Goal: Complete application form

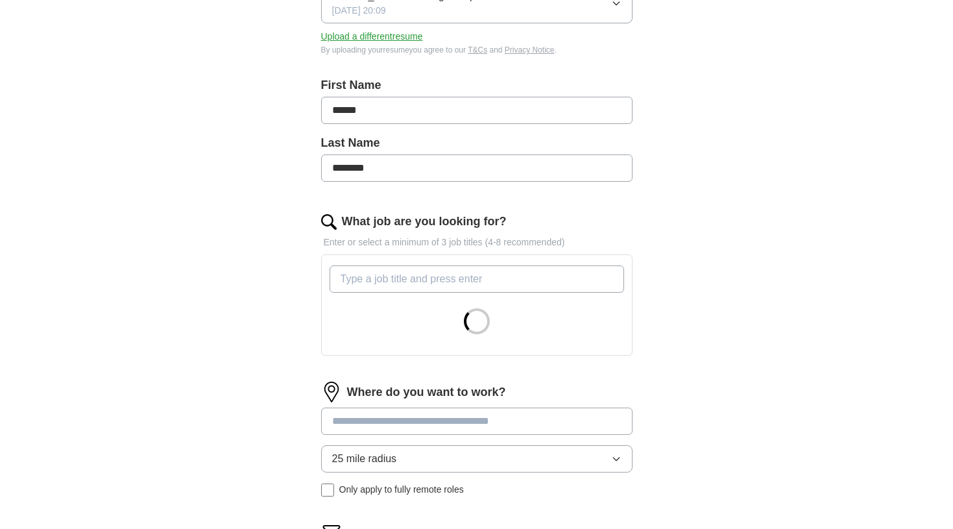
scroll to position [224, 0]
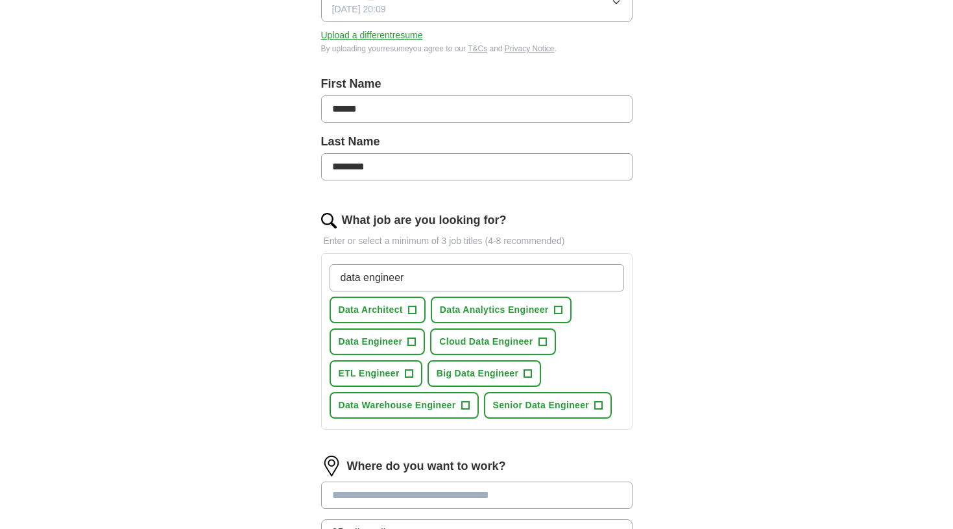
type input "data engineer"
click at [381, 341] on span "Data Engineer" at bounding box center [371, 342] width 64 height 14
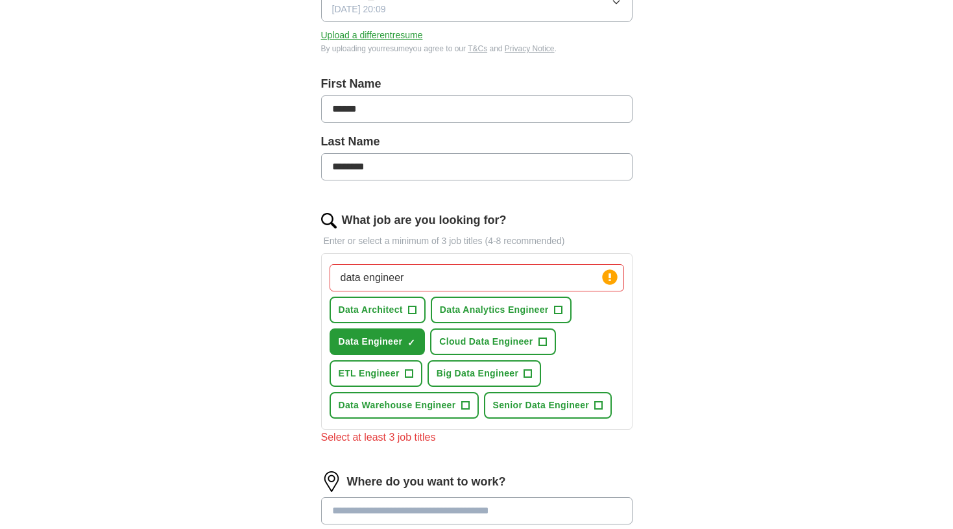
click at [534, 407] on span "Senior Data Engineer" at bounding box center [541, 405] width 97 height 14
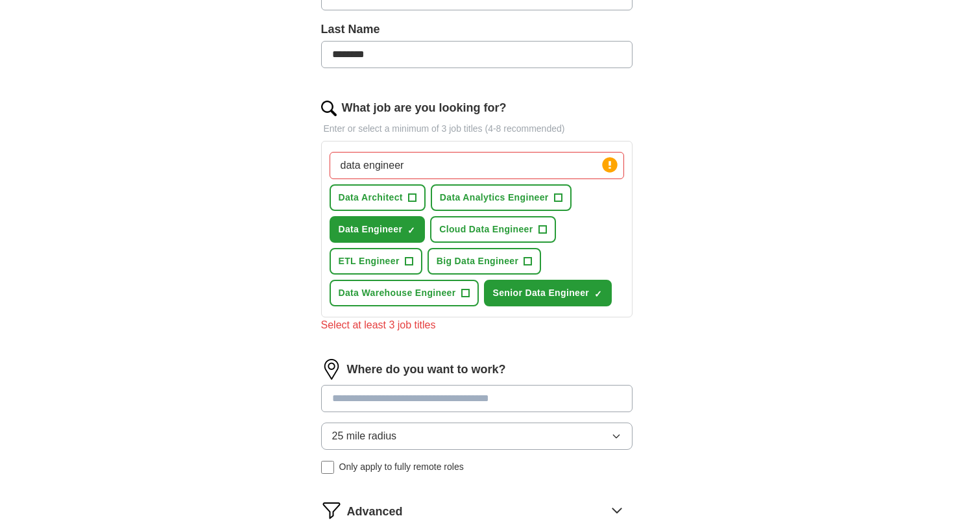
scroll to position [418, 0]
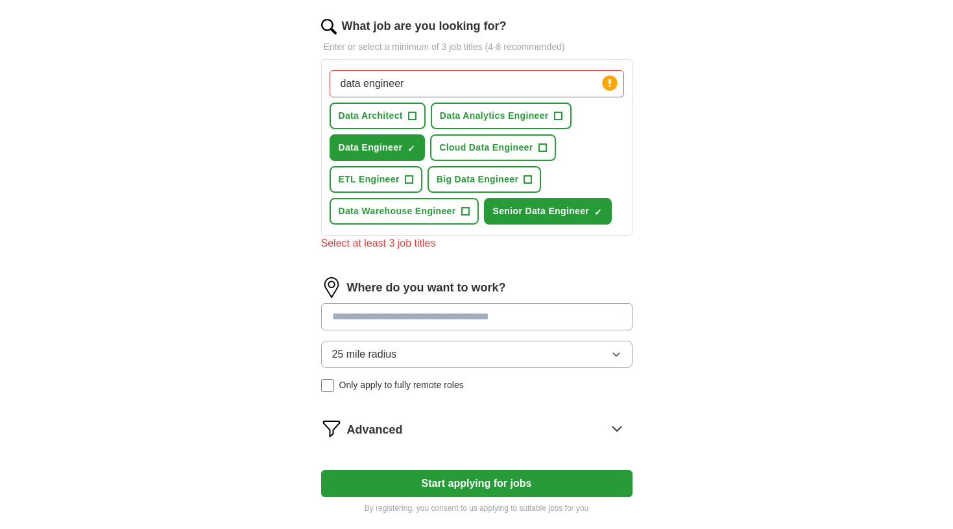
click at [457, 324] on input at bounding box center [476, 316] width 311 height 27
type input "*******"
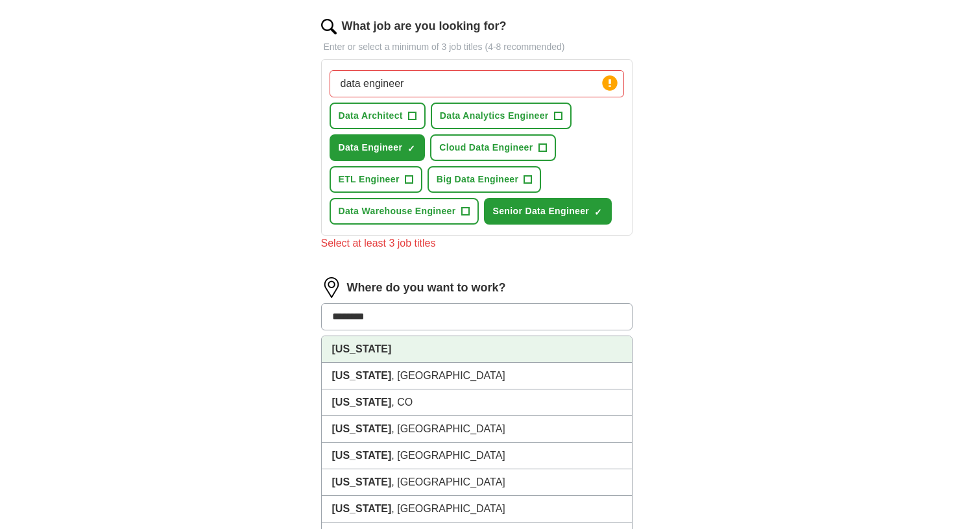
click at [418, 356] on li "[US_STATE]" at bounding box center [477, 349] width 310 height 27
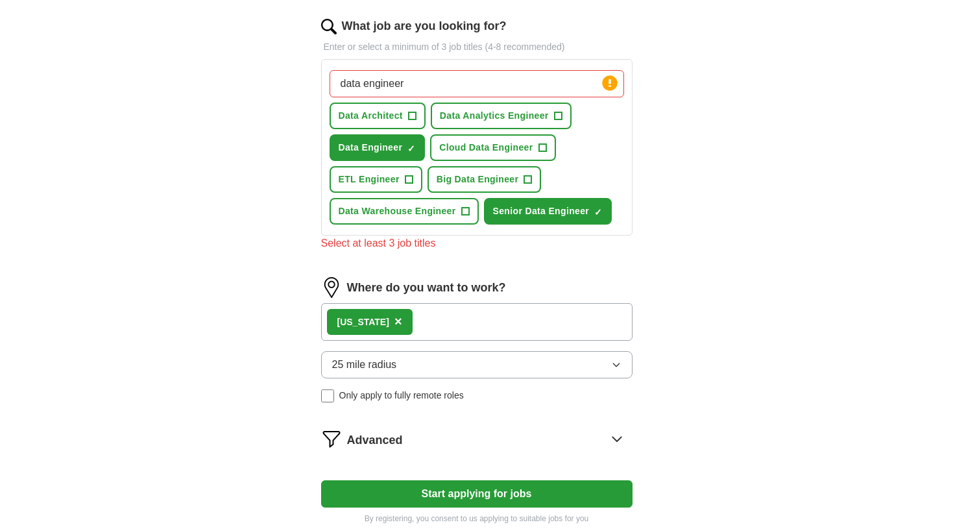
click at [438, 319] on div "[US_STATE] ×" at bounding box center [476, 322] width 311 height 38
click at [413, 365] on button "25 mile radius" at bounding box center [476, 364] width 311 height 27
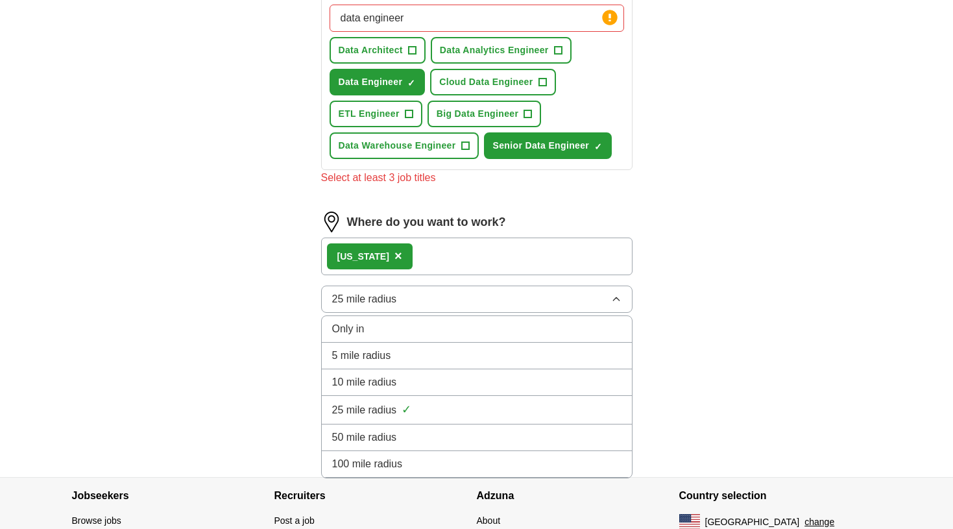
scroll to position [503, 0]
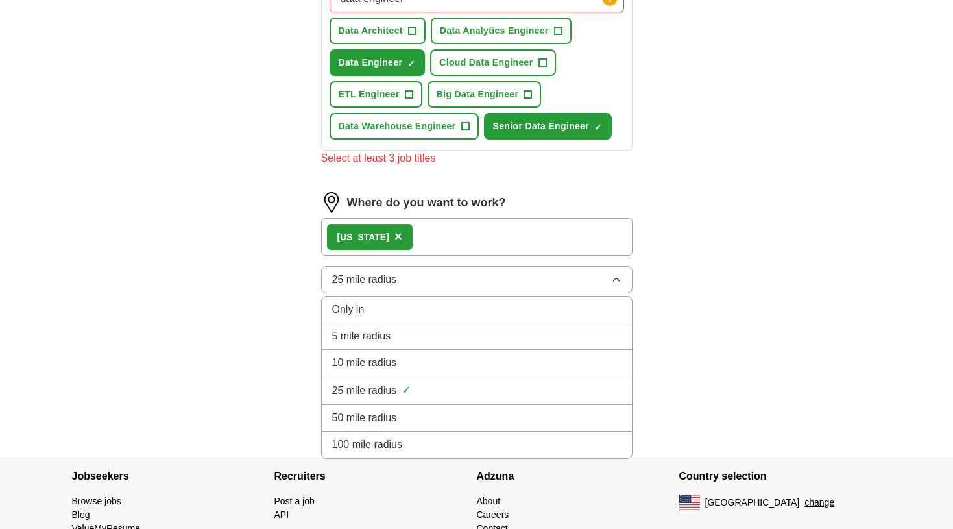
click at [376, 450] on span "100 mile radius" at bounding box center [367, 445] width 71 height 16
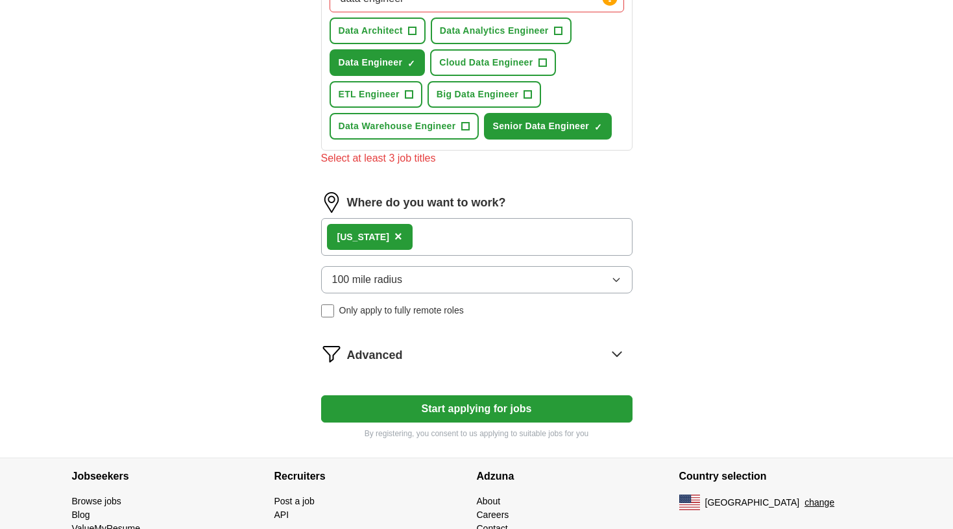
click at [464, 361] on div "Advanced" at bounding box center [489, 353] width 285 height 21
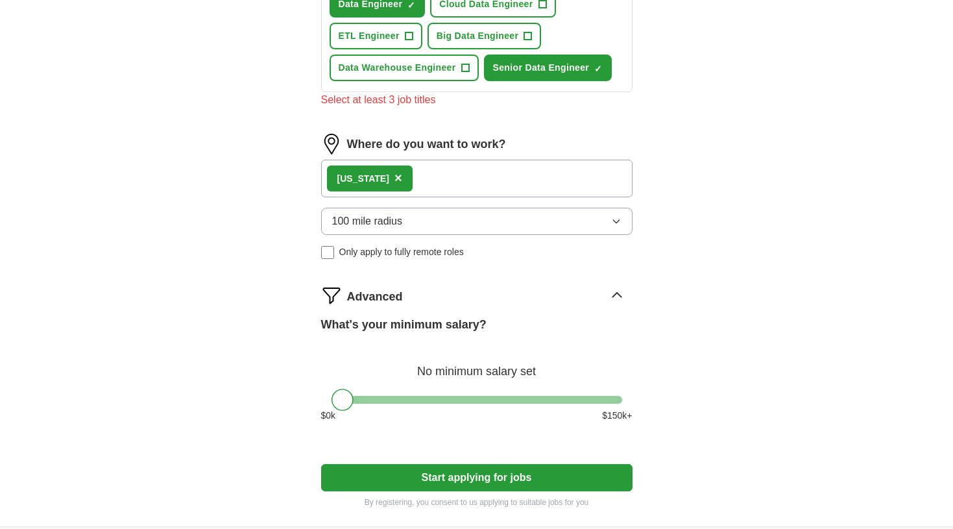
scroll to position [580, 0]
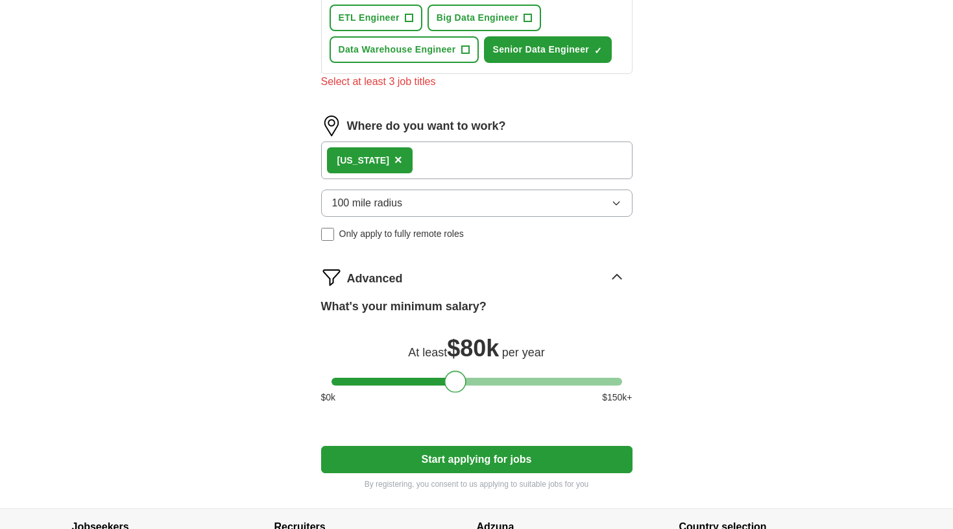
drag, startPoint x: 346, startPoint y: 376, endPoint x: 459, endPoint y: 393, distance: 114.8
click at [459, 393] on div "What's your minimum salary? At least $ 80k per year $ 0 k $ 150 k+" at bounding box center [476, 356] width 311 height 117
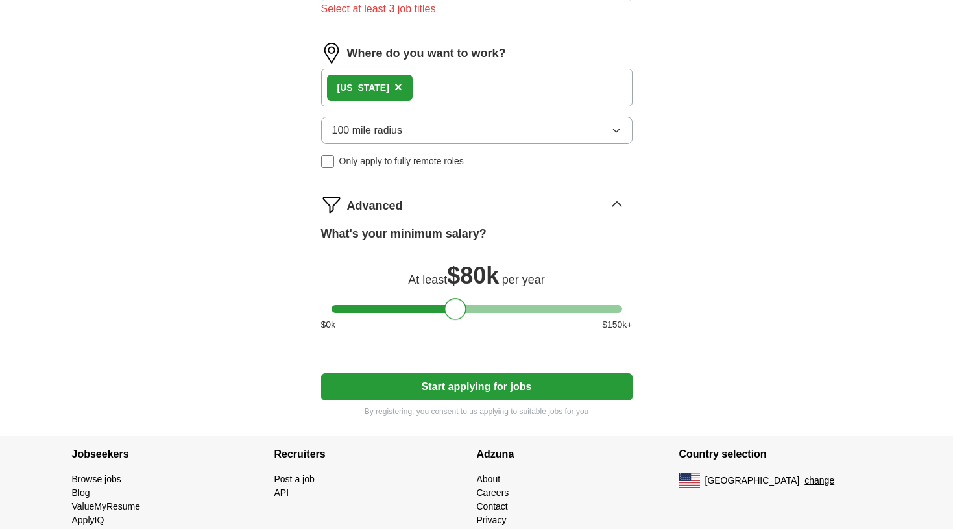
scroll to position [664, 0]
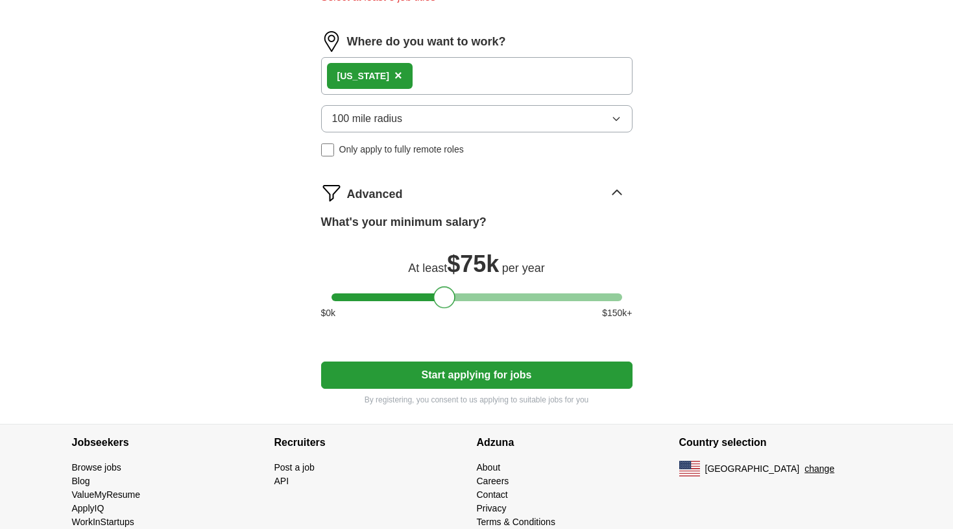
drag, startPoint x: 457, startPoint y: 302, endPoint x: 446, endPoint y: 305, distance: 10.9
click at [446, 305] on div at bounding box center [444, 297] width 22 height 22
click at [481, 381] on button "Start applying for jobs" at bounding box center [476, 374] width 311 height 27
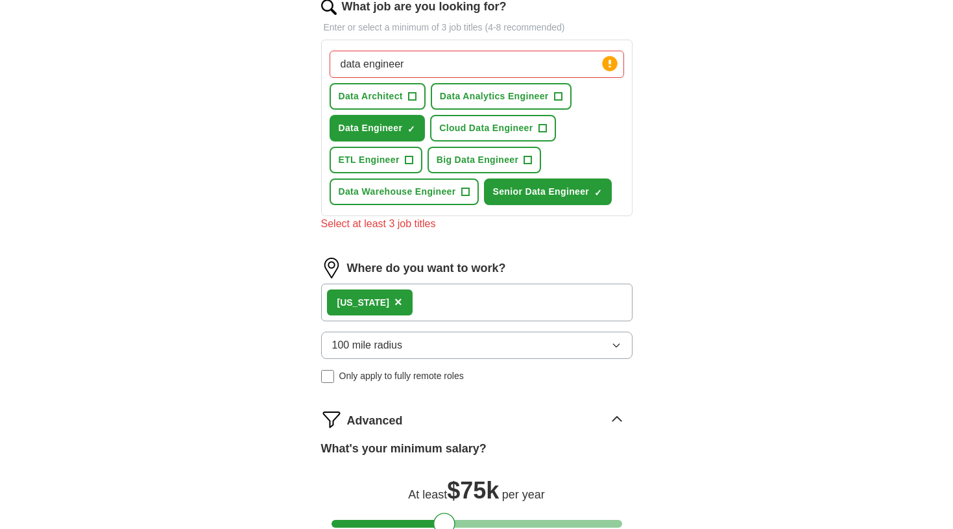
scroll to position [433, 0]
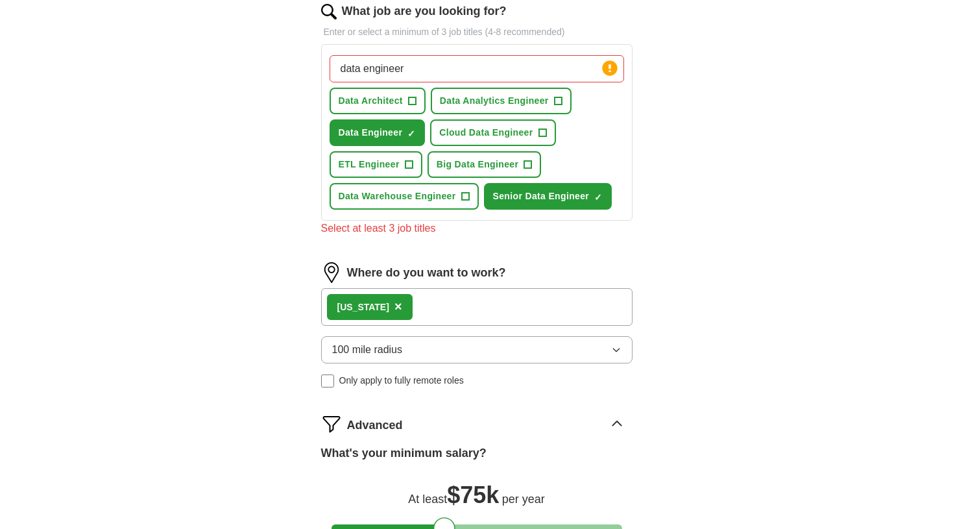
click at [517, 101] on span "Data Analytics Engineer" at bounding box center [494, 101] width 109 height 14
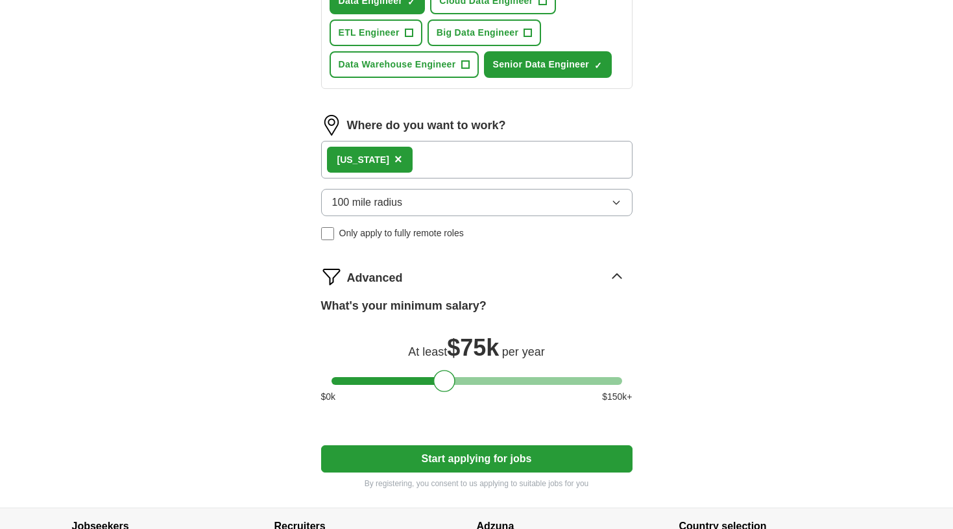
scroll to position [566, 0]
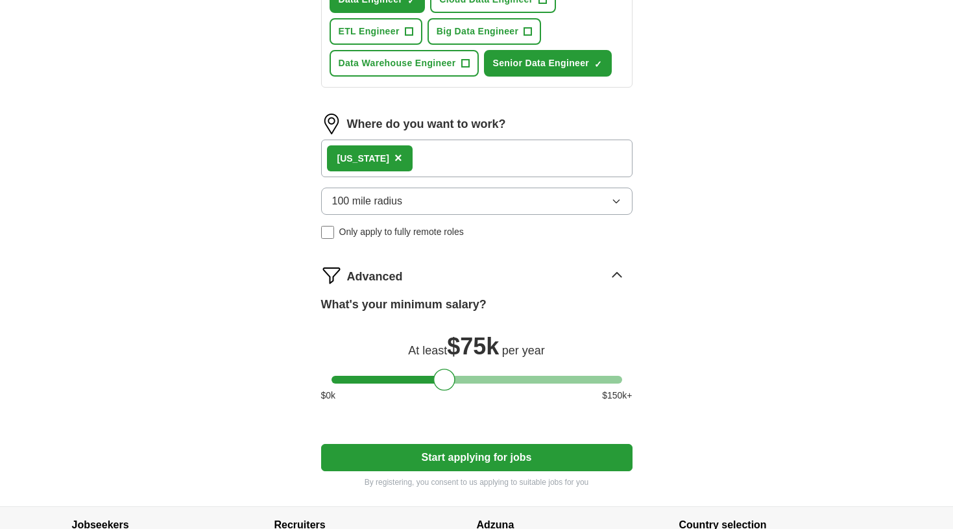
click at [417, 159] on div "[US_STATE] ×" at bounding box center [476, 158] width 311 height 38
click at [462, 454] on button "Start applying for jobs" at bounding box center [476, 457] width 311 height 27
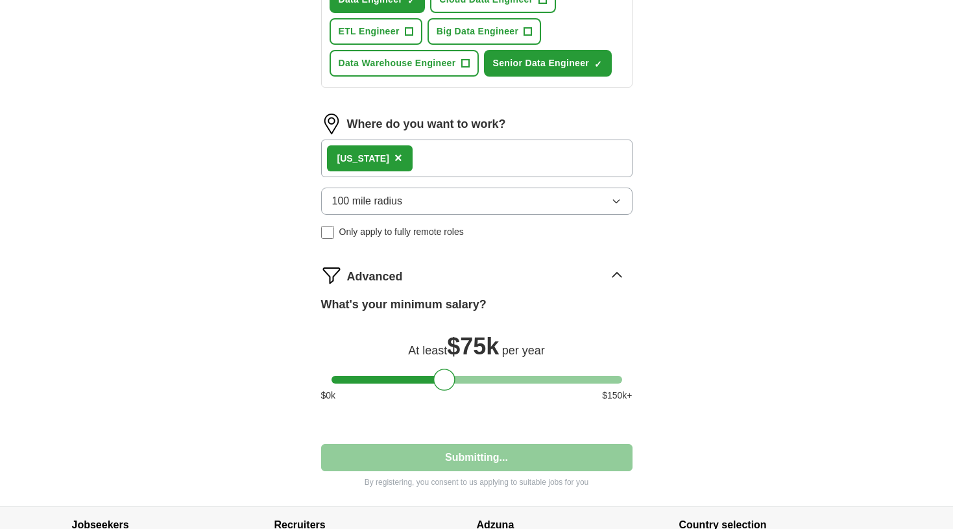
scroll to position [73, 0]
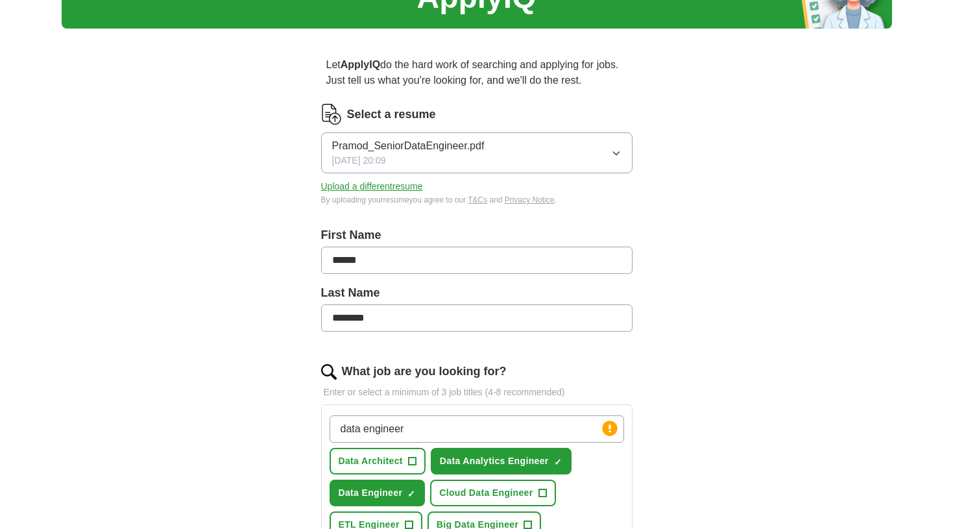
select select "**"
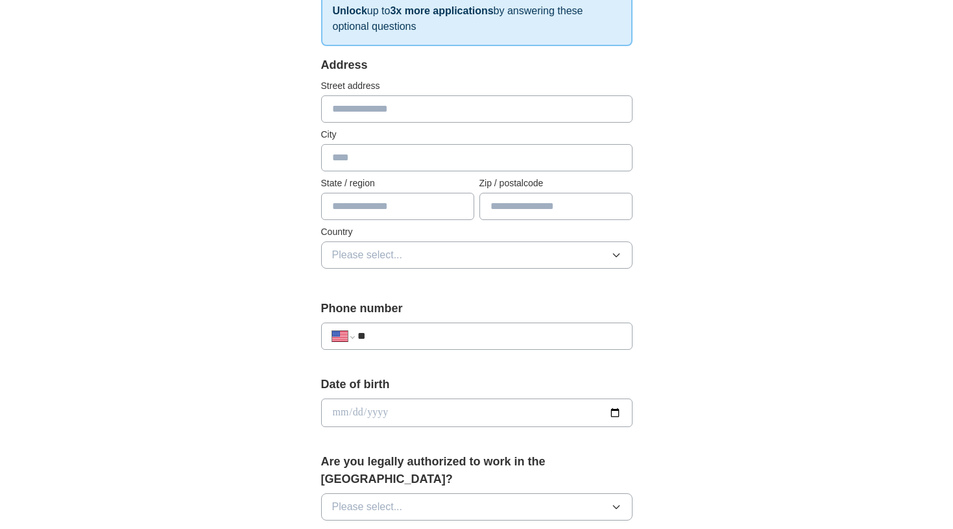
scroll to position [0, 0]
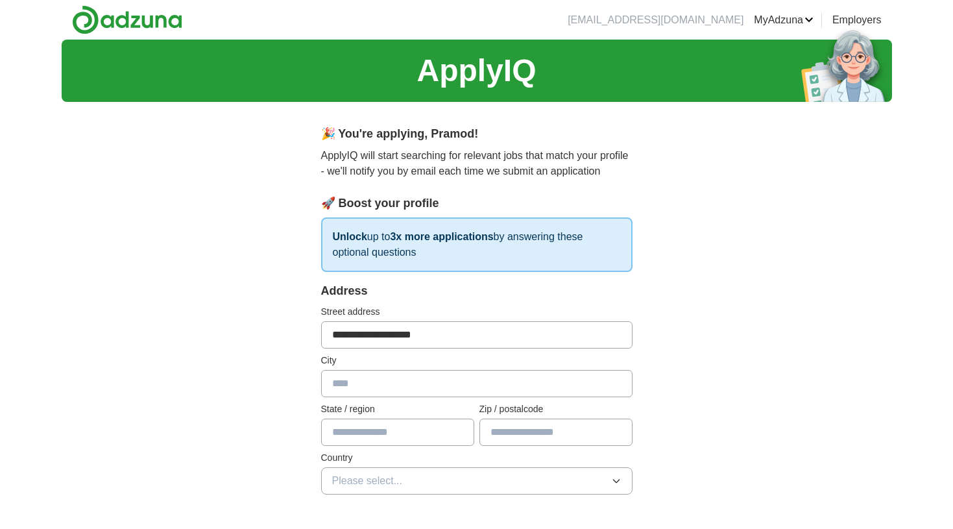
type input "**********"
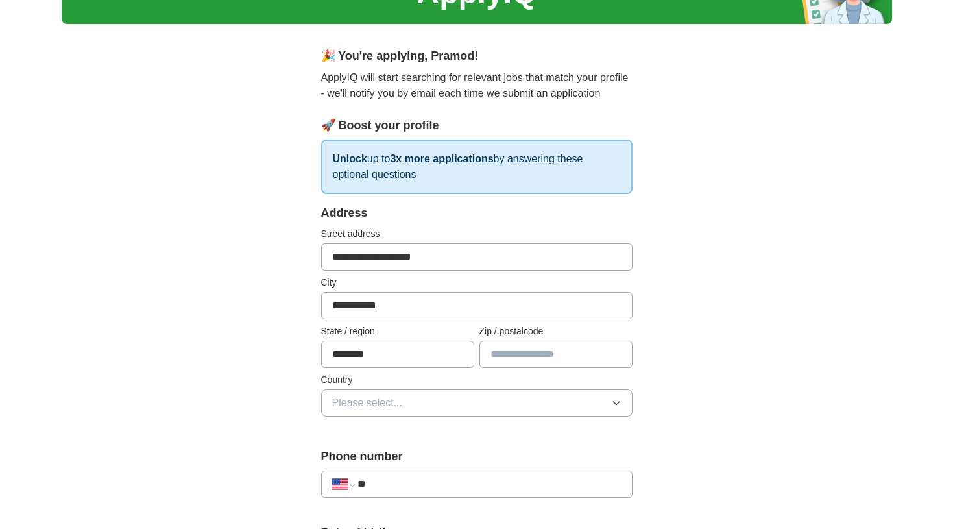
scroll to position [80, 0]
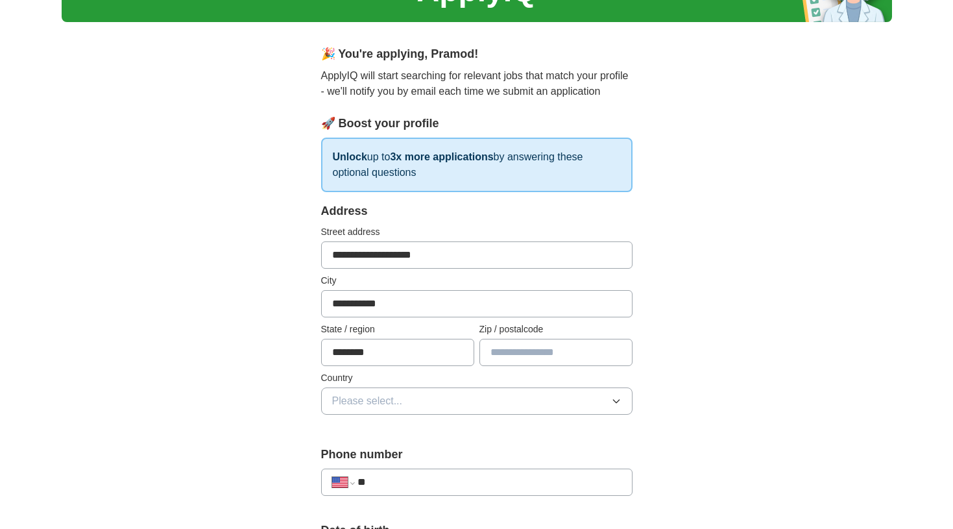
type input "*******"
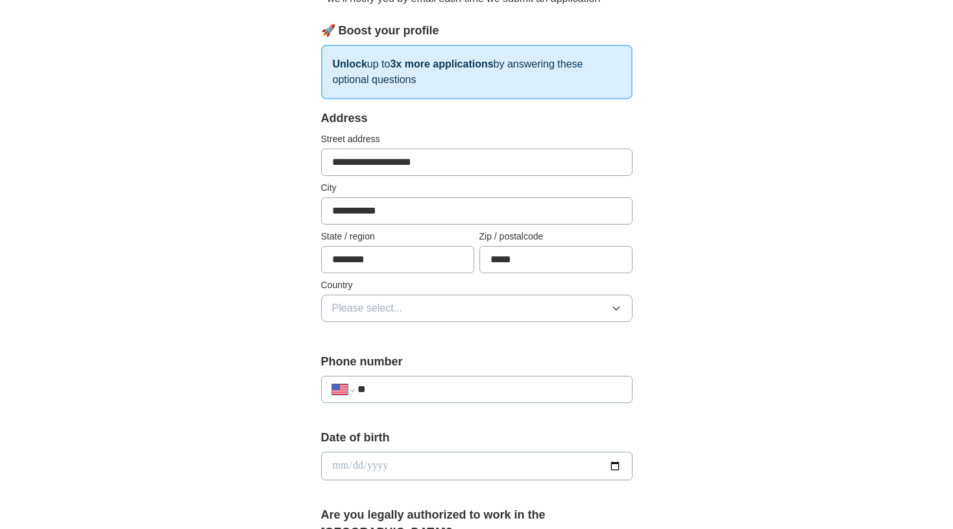
scroll to position [197, 0]
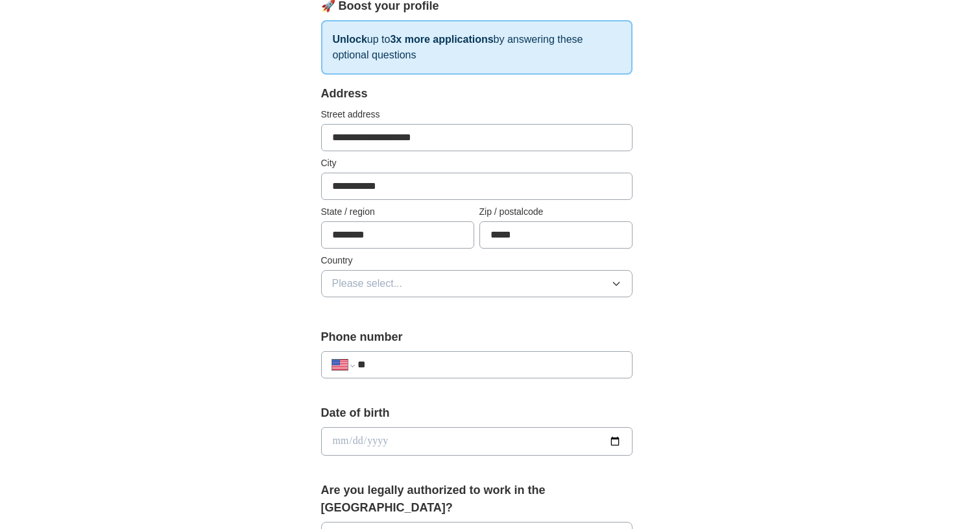
type input "*****"
click at [463, 288] on button "Please select..." at bounding box center [476, 283] width 311 height 27
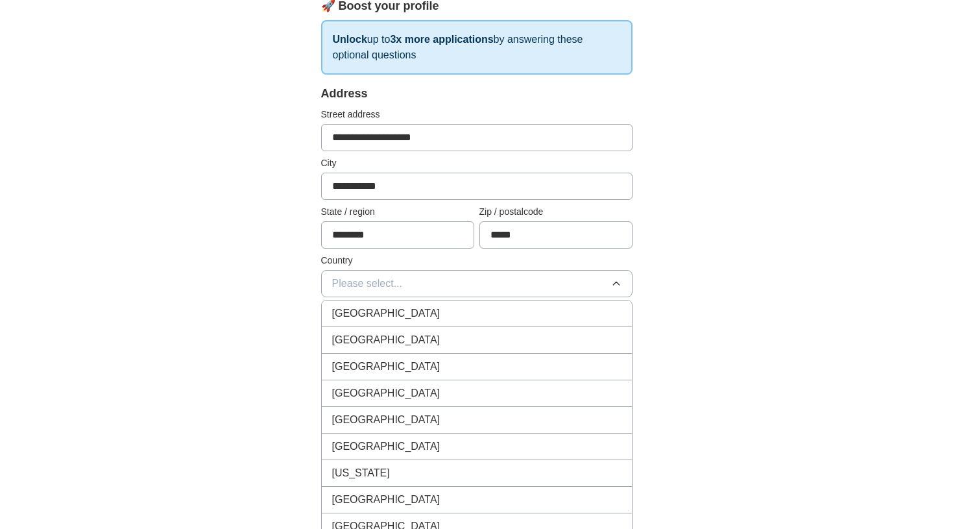
click at [423, 333] on div "[GEOGRAPHIC_DATA]" at bounding box center [476, 340] width 289 height 16
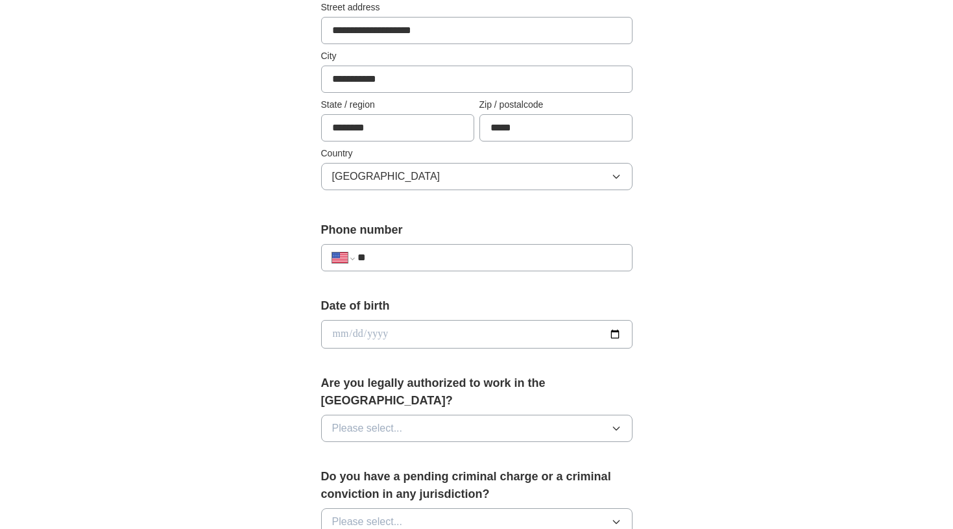
scroll to position [310, 0]
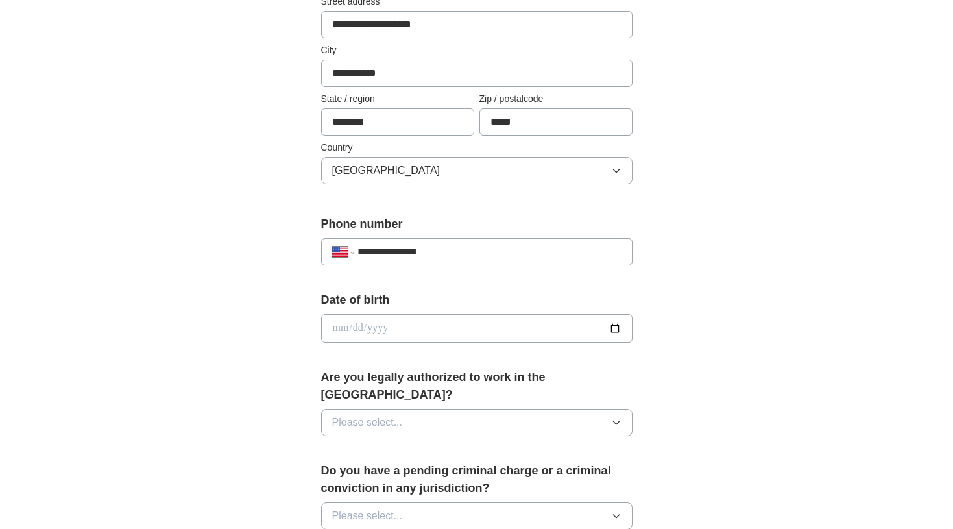
type input "**********"
click at [357, 329] on input "date" at bounding box center [476, 328] width 311 height 29
click at [336, 326] on input "date" at bounding box center [476, 328] width 311 height 29
click at [353, 330] on input "date" at bounding box center [476, 328] width 311 height 29
click at [374, 326] on input "date" at bounding box center [476, 328] width 311 height 29
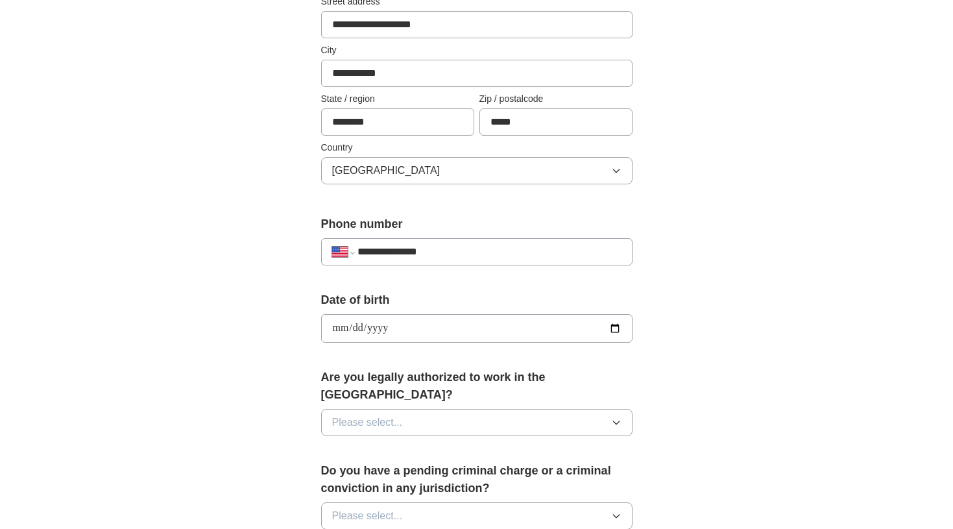
type input "**********"
click at [431, 373] on label "Are you legally authorized to work in the [GEOGRAPHIC_DATA]?" at bounding box center [476, 386] width 311 height 35
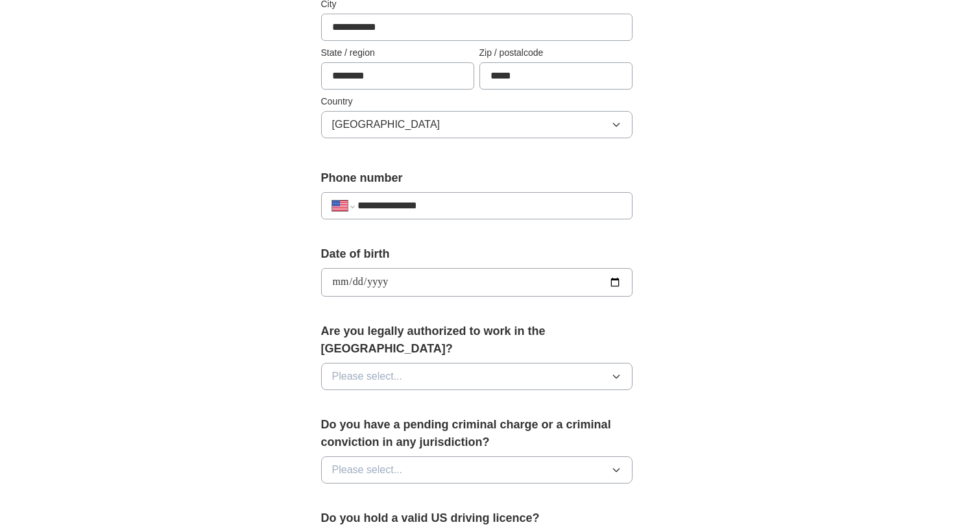
scroll to position [363, 0]
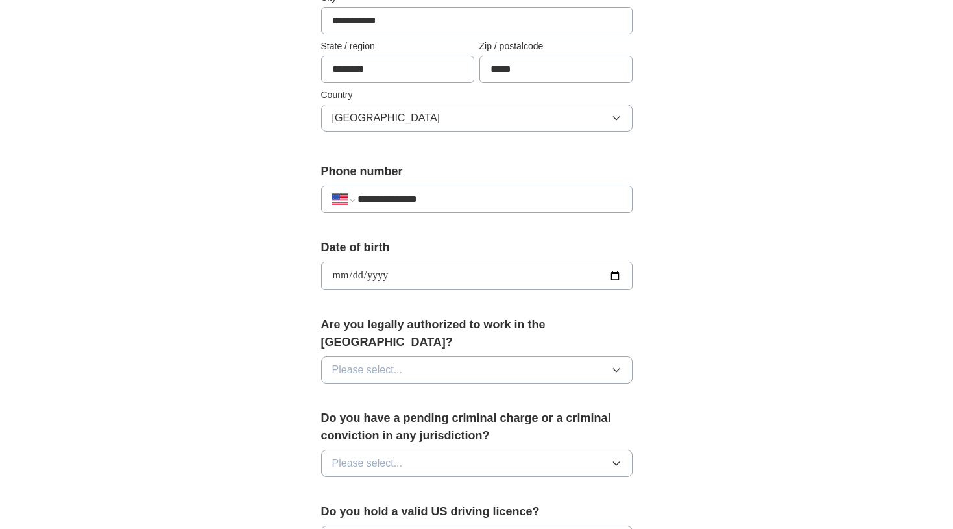
click at [391, 362] on button "Please select..." at bounding box center [476, 369] width 311 height 27
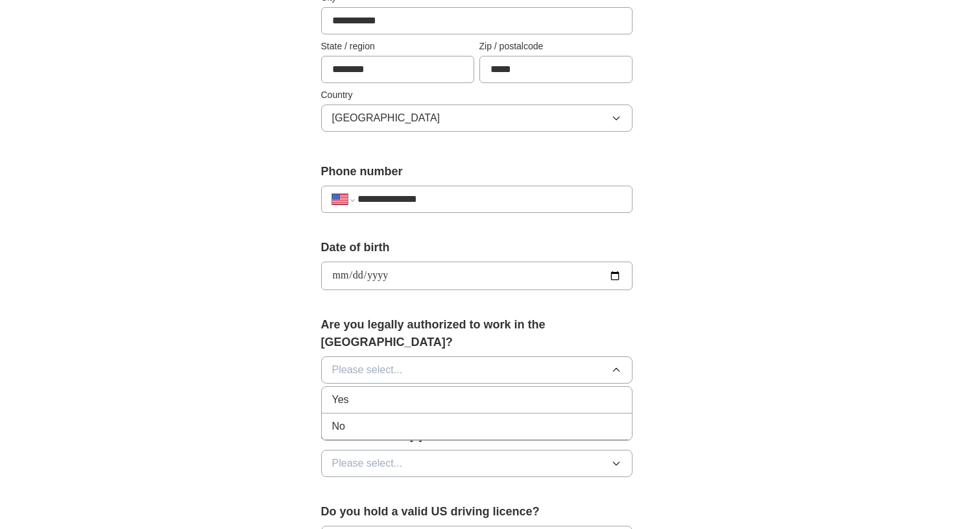
click at [371, 387] on li "Yes" at bounding box center [477, 400] width 310 height 27
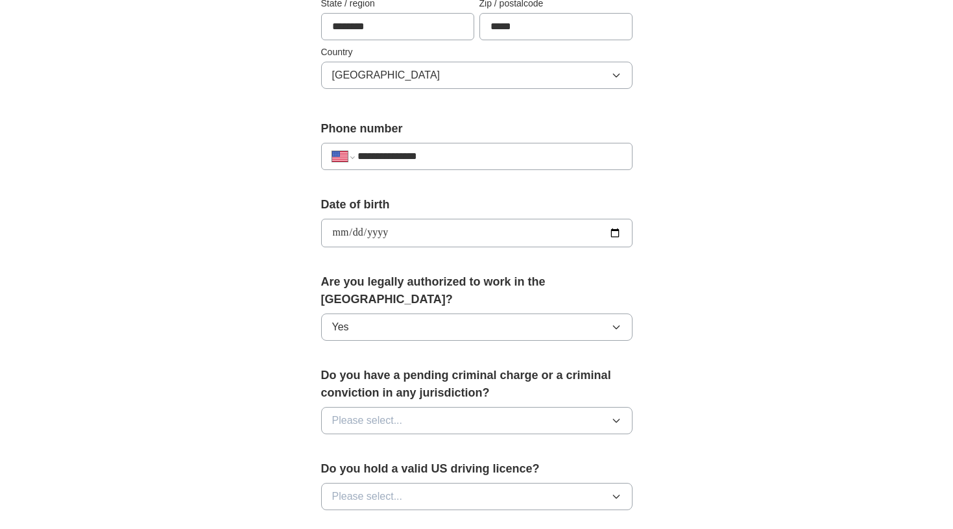
scroll to position [424, 0]
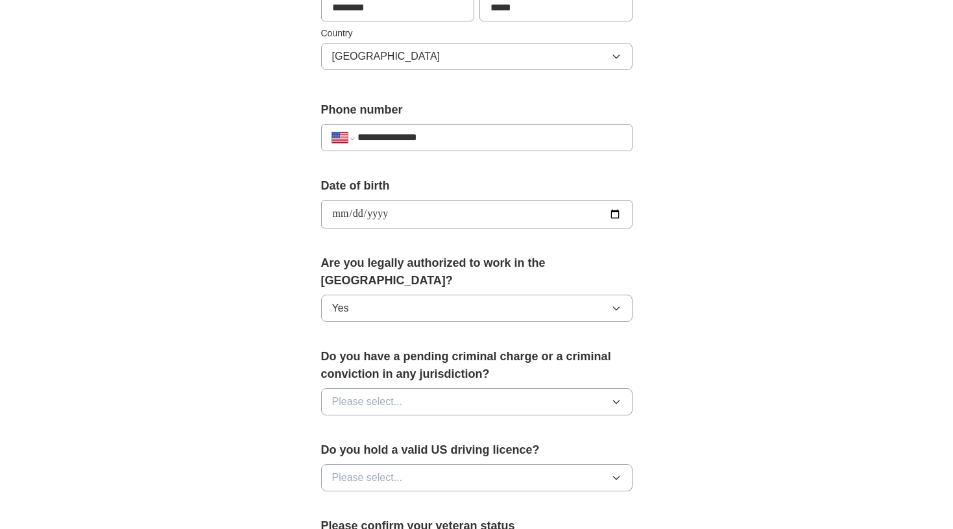
click at [381, 388] on button "Please select..." at bounding box center [476, 401] width 311 height 27
click at [356, 450] on div "No" at bounding box center [476, 458] width 289 height 16
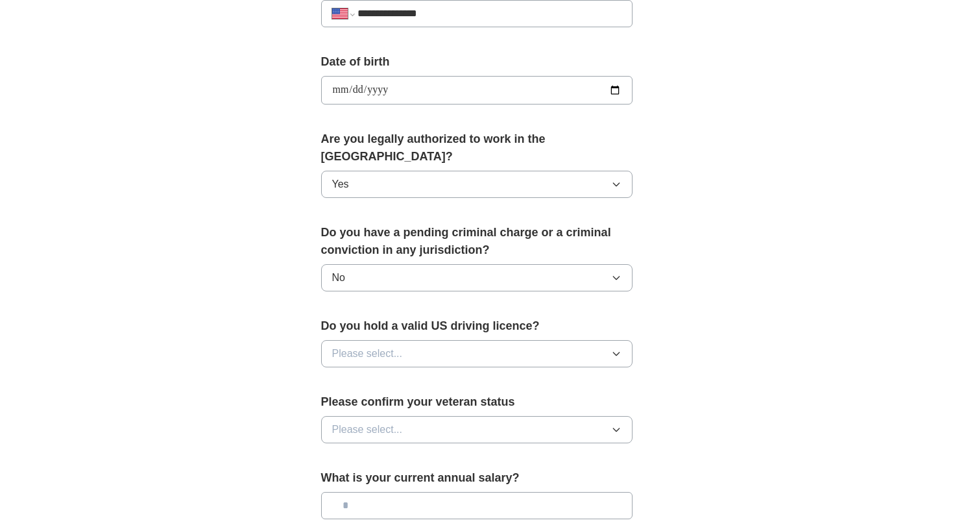
scroll to position [568, 0]
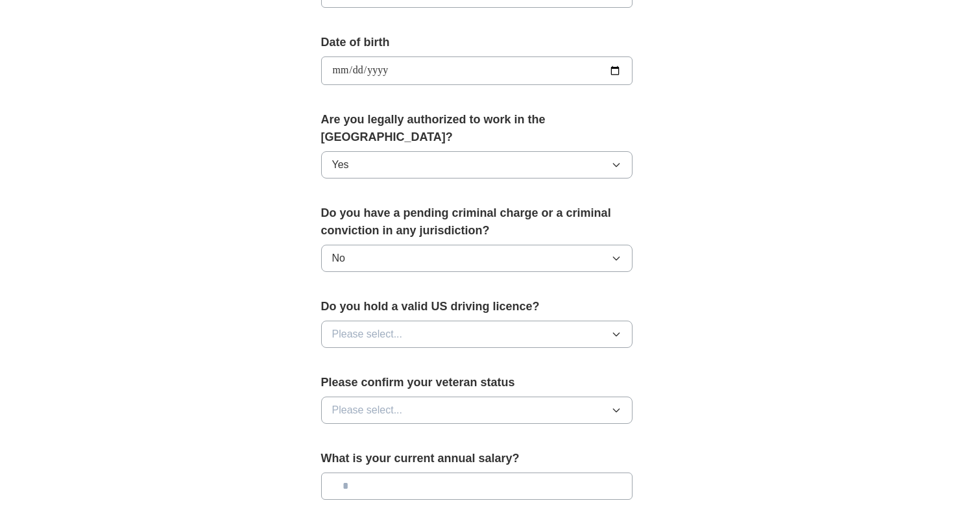
click at [406, 321] on button "Please select..." at bounding box center [476, 334] width 311 height 27
click at [384, 356] on div "Yes" at bounding box center [476, 364] width 289 height 16
click at [385, 402] on span "Please select..." at bounding box center [367, 410] width 71 height 16
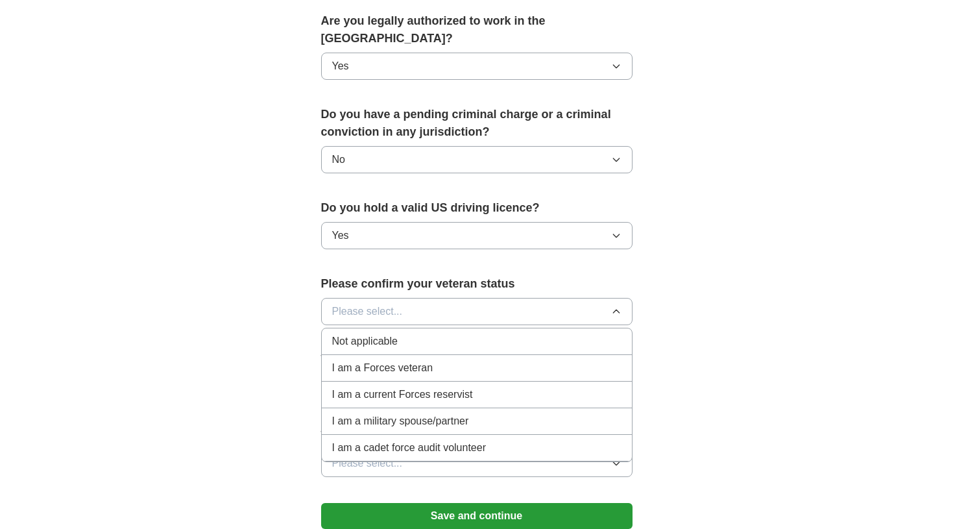
scroll to position [670, 0]
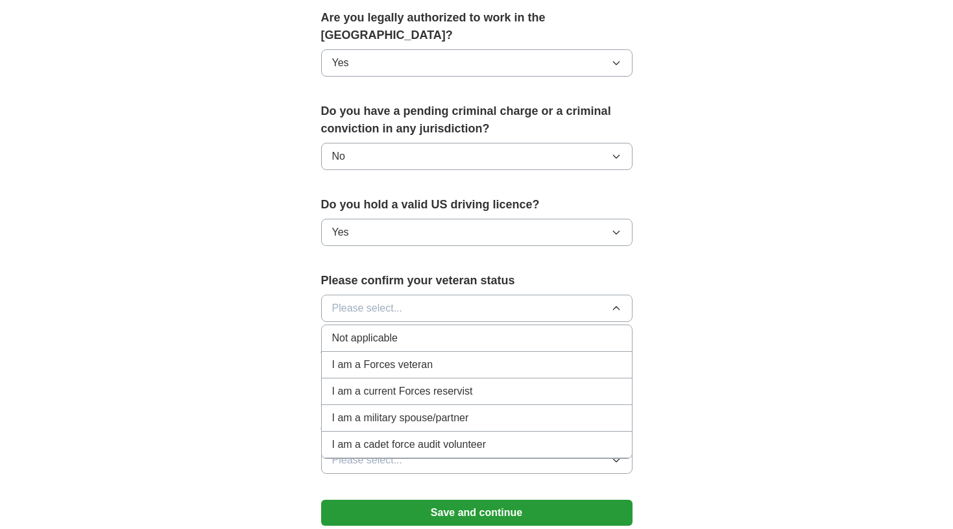
click at [398, 330] on span "Not applicable" at bounding box center [365, 338] width 66 height 16
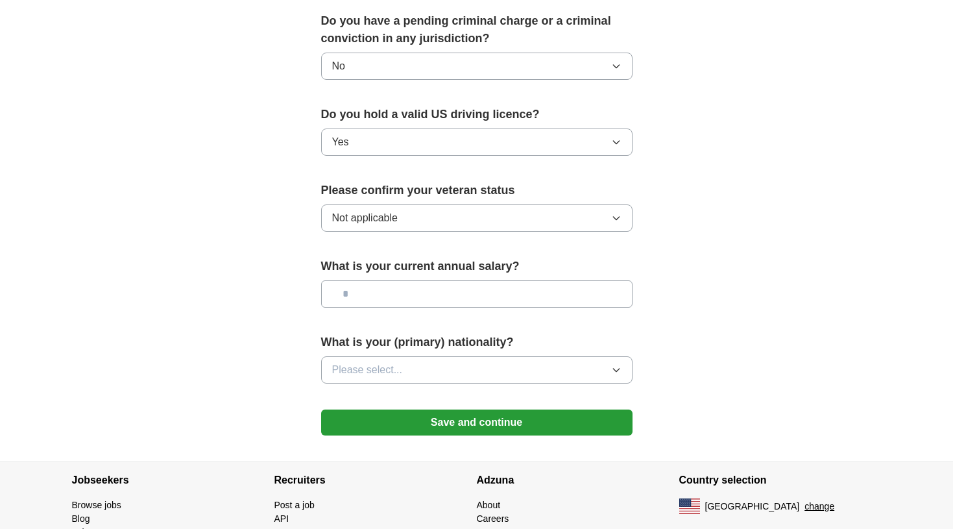
scroll to position [764, 0]
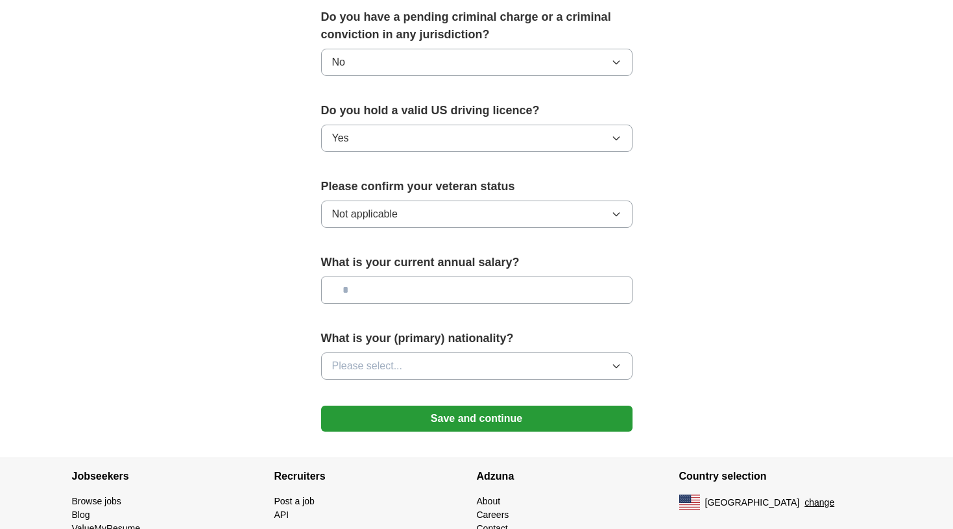
click at [417, 276] on input "text" at bounding box center [476, 289] width 311 height 27
type input "*******"
click at [416, 356] on button "Please select..." at bounding box center [476, 365] width 311 height 27
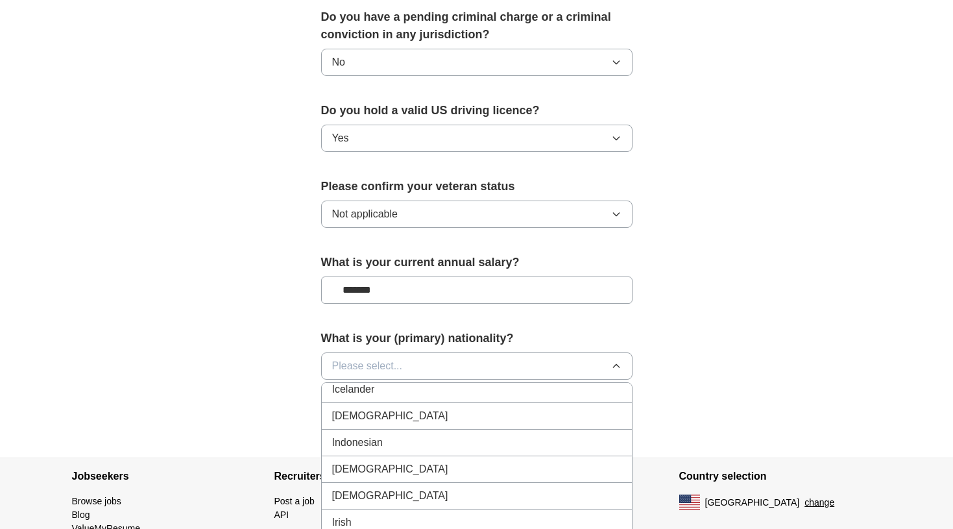
scroll to position [2105, 0]
click at [394, 411] on div "[DEMOGRAPHIC_DATA]" at bounding box center [476, 419] width 289 height 16
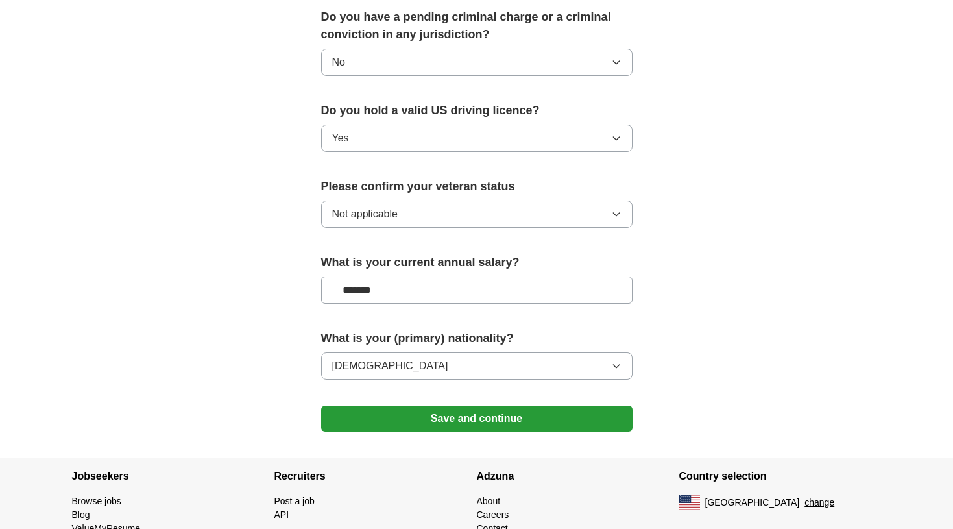
click at [457, 406] on button "Save and continue" at bounding box center [476, 419] width 311 height 26
click at [485, 406] on button "Save and continue" at bounding box center [476, 419] width 311 height 26
